Goal: Task Accomplishment & Management: Complete application form

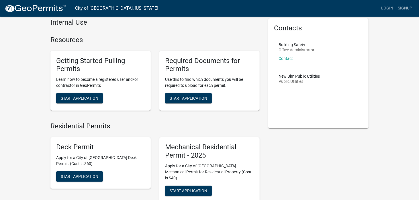
scroll to position [38, 0]
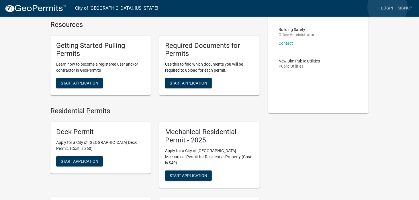
click at [387, 7] on link "Login" at bounding box center [387, 8] width 17 height 11
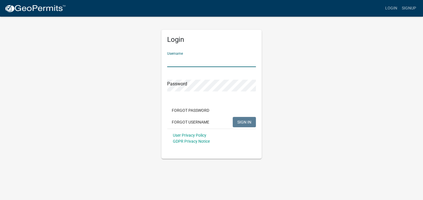
click at [180, 63] on input "Username" at bounding box center [211, 61] width 89 height 12
type input "[PERSON_NAME]"
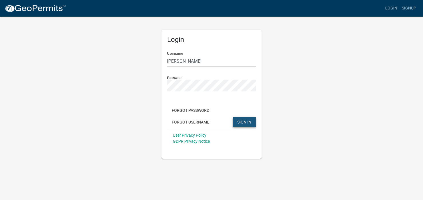
click at [241, 122] on span "SIGN IN" at bounding box center [245, 121] width 14 height 5
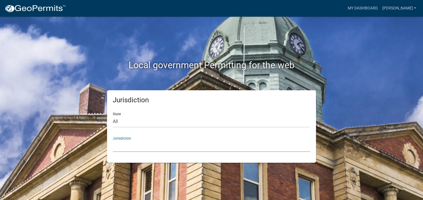
click at [126, 143] on select "[GEOGRAPHIC_DATA], [US_STATE] [GEOGRAPHIC_DATA], [US_STATE][PERSON_NAME][GEOGRA…" at bounding box center [212, 146] width 198 height 12
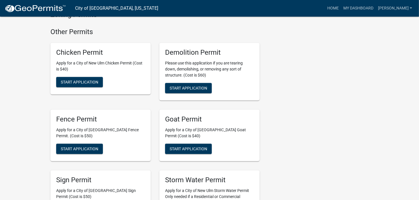
scroll to position [668, 0]
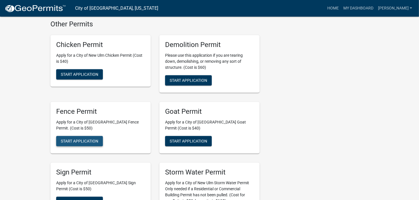
click at [82, 139] on span "Start Application" at bounding box center [80, 141] width 38 height 5
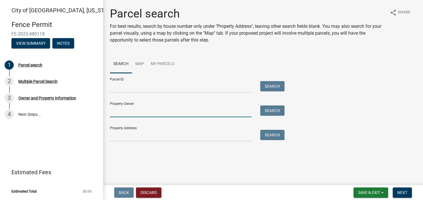
click at [126, 114] on input "Property Owner:" at bounding box center [181, 111] width 142 height 12
type input "D"
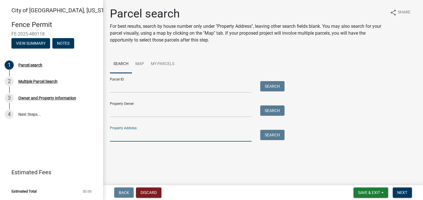
click at [129, 137] on input "Property Address:" at bounding box center [181, 136] width 142 height 12
type input "1617 [GEOGRAPHIC_DATA]"
click at [276, 136] on button "Search" at bounding box center [272, 135] width 24 height 10
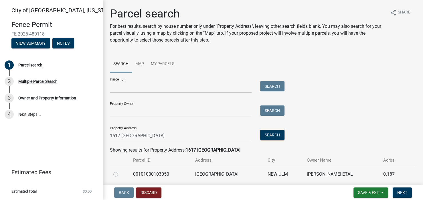
click at [120, 171] on label at bounding box center [120, 171] width 0 height 0
click at [120, 173] on input "radio" at bounding box center [122, 173] width 4 height 4
radio input "true"
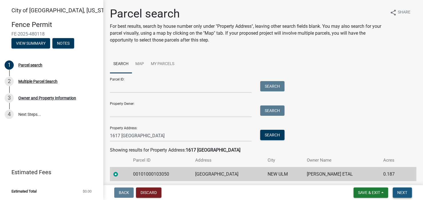
click at [398, 192] on span "Next" at bounding box center [403, 192] width 10 height 5
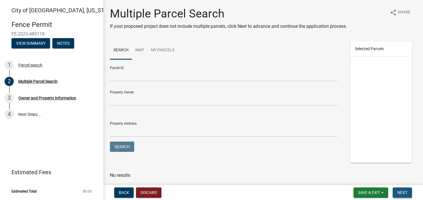
click at [399, 193] on span "Next" at bounding box center [403, 192] width 10 height 5
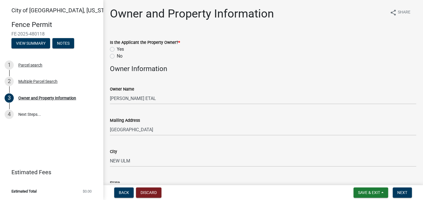
click at [117, 55] on label "No" at bounding box center [120, 56] width 6 height 7
click at [117, 55] on input "No" at bounding box center [119, 55] width 4 height 4
radio input "true"
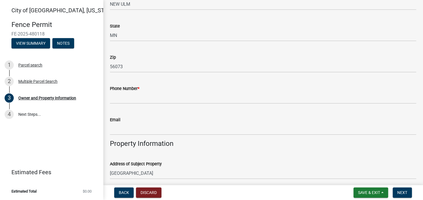
scroll to position [160, 0]
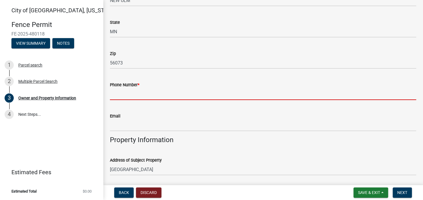
click at [132, 94] on input "Phone Number *" at bounding box center [263, 94] width 307 height 12
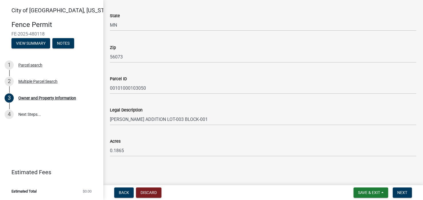
scroll to position [368, 0]
type input "6122477757"
click at [404, 192] on span "Next" at bounding box center [403, 192] width 10 height 5
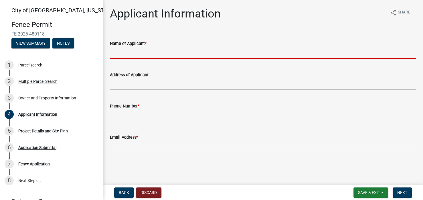
click at [126, 54] on input "Name of Applicant *" at bounding box center [263, 53] width 307 height 12
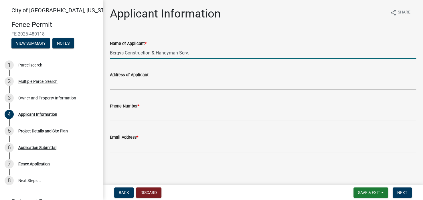
type input "Bergys Construction & Handyman Serv."
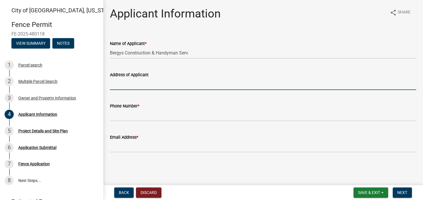
click at [125, 85] on input "Address of Applicant" at bounding box center [263, 84] width 307 height 12
type input "[STREET_ADDRESS]"
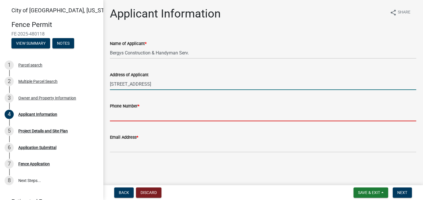
click at [124, 117] on input "Phone Number *" at bounding box center [263, 115] width 307 height 12
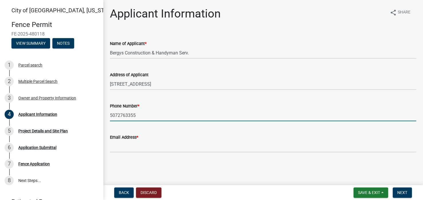
type input "5072763355"
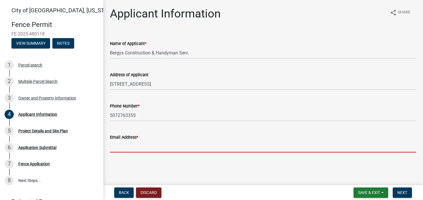
click at [123, 150] on input "Email Address *" at bounding box center [263, 147] width 307 height 12
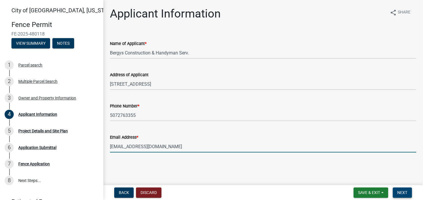
type input "[EMAIL_ADDRESS][DOMAIN_NAME]"
click at [400, 193] on span "Next" at bounding box center [403, 192] width 10 height 5
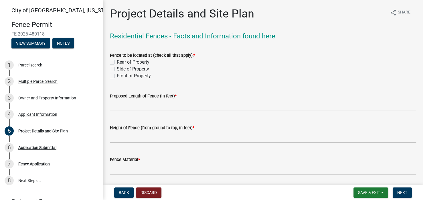
click at [117, 61] on label "Rear of Property" at bounding box center [133, 62] width 33 height 7
click at [117, 61] on input "Rear of Property" at bounding box center [119, 61] width 4 height 4
checkbox input "true"
checkbox input "false"
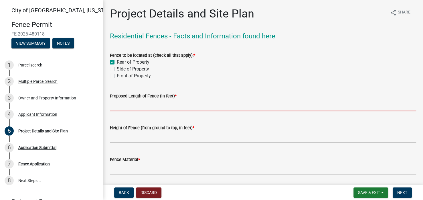
click at [123, 107] on input "text" at bounding box center [263, 105] width 307 height 12
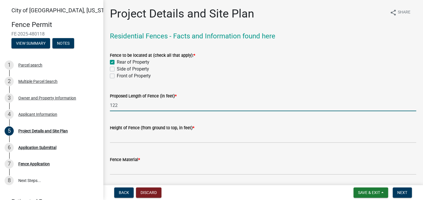
type input "122"
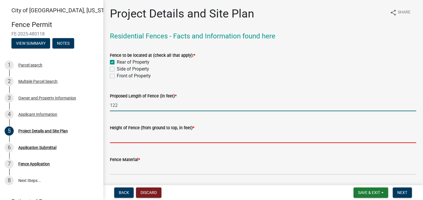
click at [115, 139] on input "text" at bounding box center [263, 137] width 307 height 12
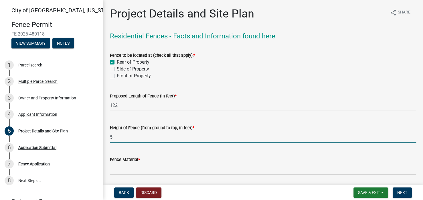
type input "5"
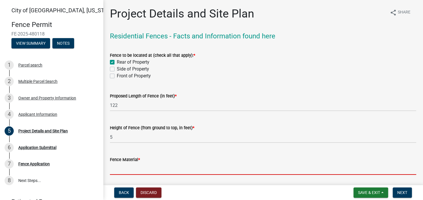
click at [123, 170] on input "Fence Material *" at bounding box center [263, 169] width 307 height 12
type input "N"
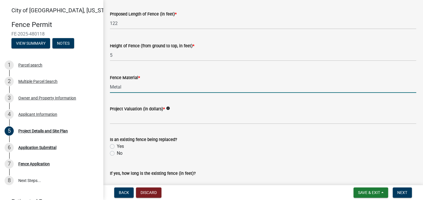
scroll to position [115, 0]
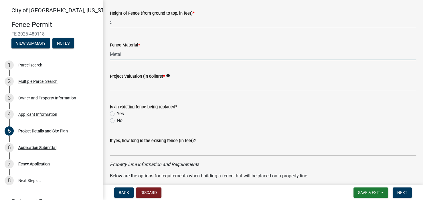
type input "Metal"
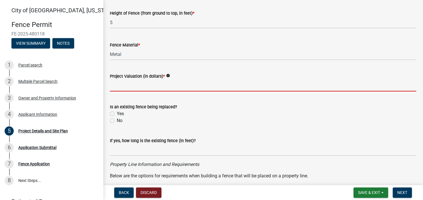
click at [121, 87] on input "text" at bounding box center [263, 86] width 307 height 12
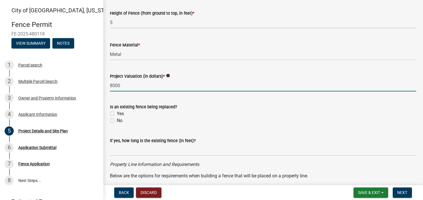
type input "8000"
click at [117, 120] on label "No" at bounding box center [120, 120] width 6 height 7
click at [117, 120] on input "No" at bounding box center [119, 119] width 4 height 4
radio input "true"
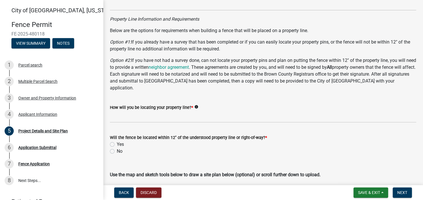
scroll to position [264, 0]
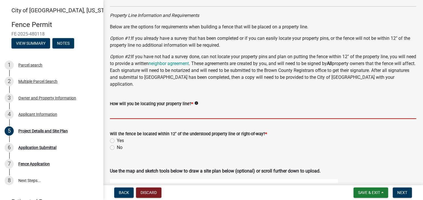
click at [116, 108] on input "How will you be locating your property line? *" at bounding box center [263, 113] width 307 height 12
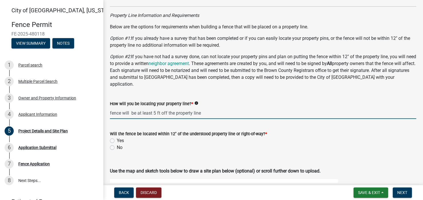
type input "fence will be at least 5 ft off the property line"
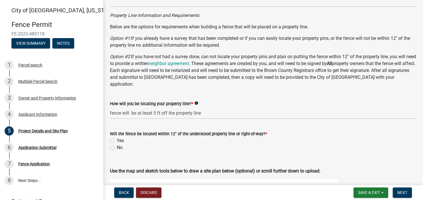
click at [117, 137] on label "Yes" at bounding box center [120, 140] width 7 height 7
click at [117, 137] on input "Yes" at bounding box center [119, 139] width 4 height 4
radio input "true"
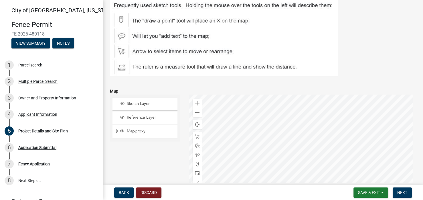
scroll to position [481, 0]
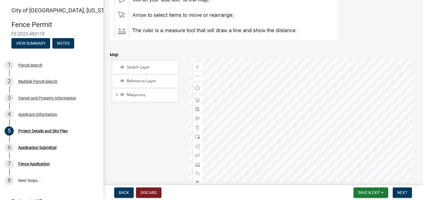
click at [268, 125] on div at bounding box center [303, 129] width 228 height 143
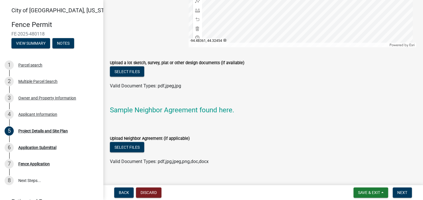
scroll to position [638, 0]
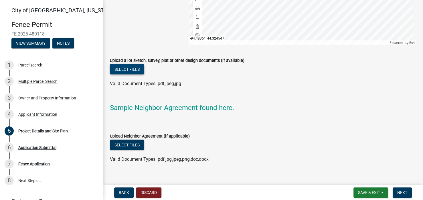
click at [128, 64] on button "Select files" at bounding box center [127, 69] width 34 height 10
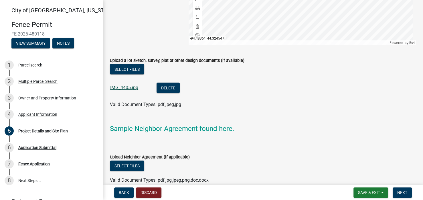
click at [124, 85] on link "IMG_4405.jpg" at bounding box center [124, 87] width 28 height 5
click at [405, 193] on span "Next" at bounding box center [403, 192] width 10 height 5
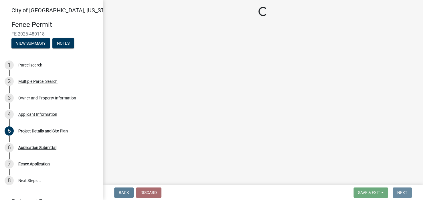
scroll to position [0, 0]
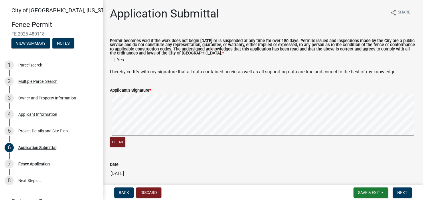
click at [117, 59] on label "Yes" at bounding box center [120, 59] width 7 height 7
click at [117, 59] on input "Yes" at bounding box center [119, 58] width 4 height 4
checkbox input "true"
click at [170, 147] on div "Clear" at bounding box center [263, 121] width 307 height 54
click at [404, 191] on span "Next" at bounding box center [403, 192] width 10 height 5
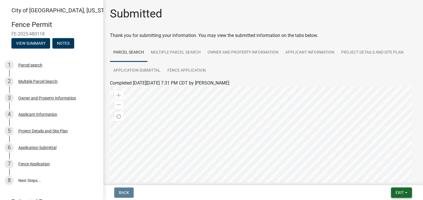
click at [402, 192] on span "Exit" at bounding box center [400, 192] width 8 height 5
click at [385, 180] on button "Save & Exit" at bounding box center [389, 178] width 46 height 14
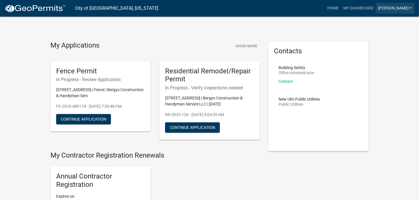
click at [401, 7] on link "[PERSON_NAME]" at bounding box center [395, 8] width 39 height 11
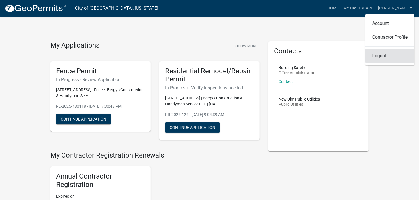
click at [380, 57] on link "Logout" at bounding box center [389, 56] width 49 height 14
